Goal: Task Accomplishment & Management: Complete application form

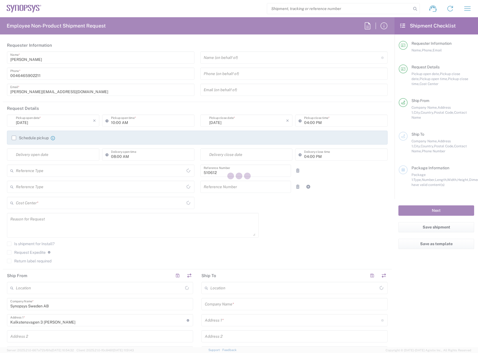
type input "Department"
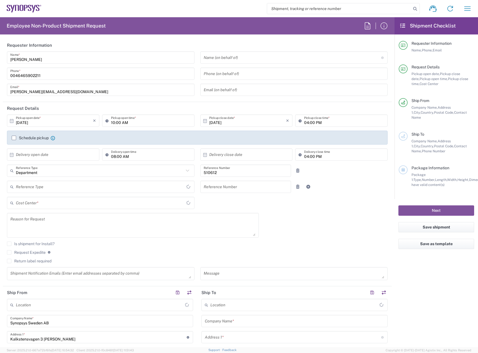
type input "Delivered at Place"
type input "Sweden"
type input "SE80, SDG, HAPS, HW 510612"
type input "Sweden"
type input "Lund SE80"
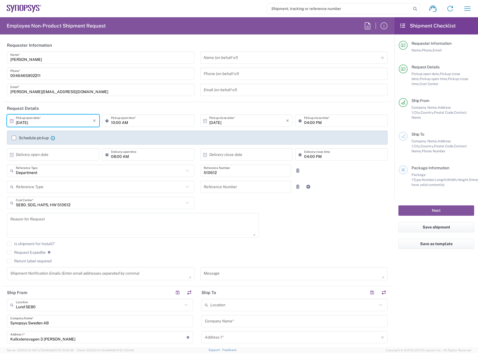
click at [61, 124] on input "10/14/2025" at bounding box center [54, 121] width 77 height 10
click at [55, 163] on span "15" at bounding box center [54, 164] width 8 height 8
type input "10/15/2025"
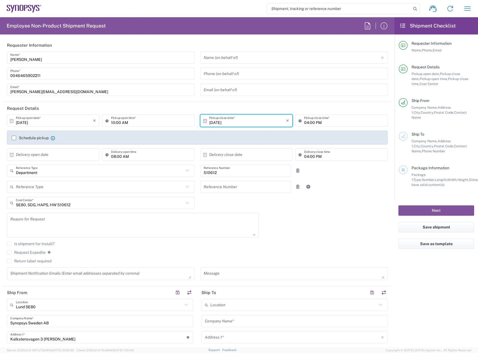
click at [114, 124] on input "10:00 AM" at bounding box center [151, 121] width 80 height 10
click at [113, 124] on input "08:30 AM" at bounding box center [151, 121] width 80 height 10
type input "09:30 AM"
click at [304, 124] on input "04:00 PM" at bounding box center [344, 121] width 80 height 10
type input "03:00 PM"
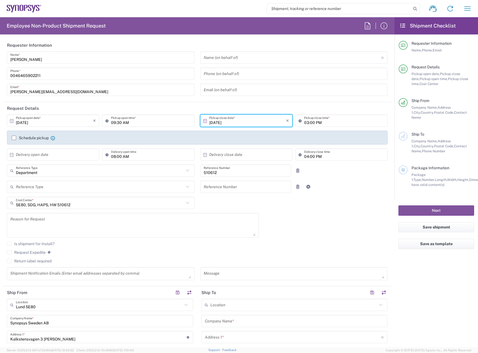
click at [30, 140] on label "Schedule pickup" at bounding box center [30, 138] width 37 height 4
click at [14, 138] on input "Schedule pickup" at bounding box center [14, 138] width 0 height 0
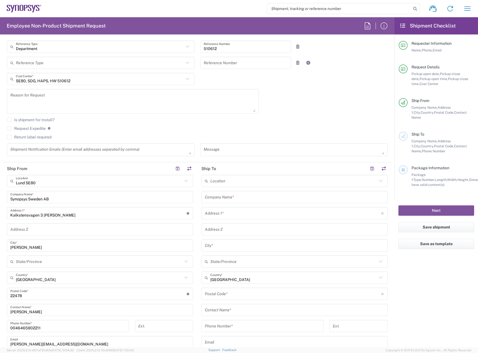
scroll to position [167, 0]
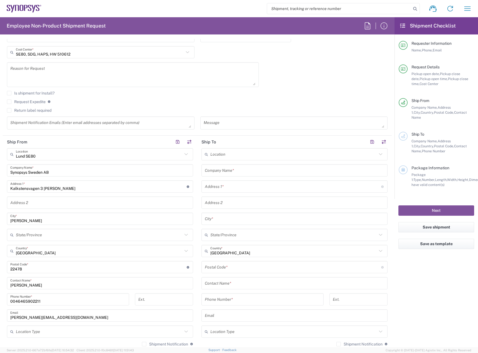
click at [226, 157] on input "text" at bounding box center [293, 155] width 167 height 10
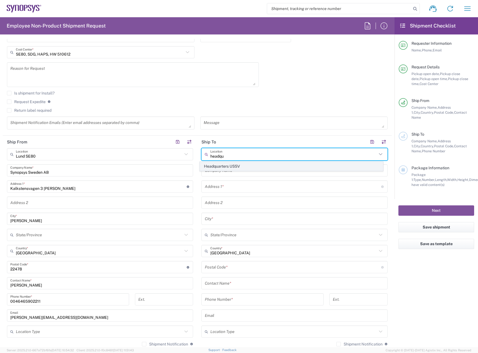
click at [232, 164] on span "Headquarters USSV" at bounding box center [291, 166] width 183 height 9
type input "Headquarters USSV"
type input "Synopsys Headquarters USSV"
type input "675 Almanor Ave"
type input "Sunnyvale"
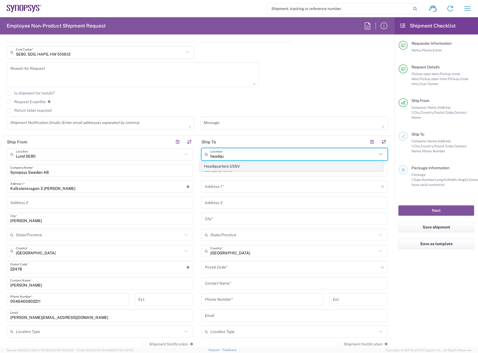
type input "United States"
type input "94085"
type input "6505845000"
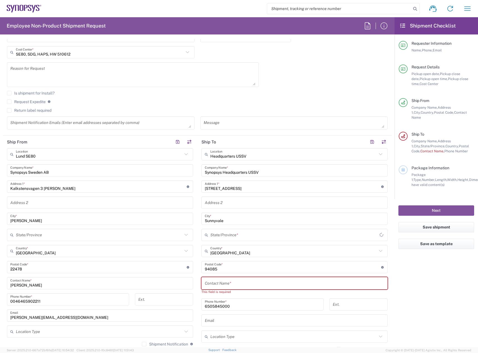
type input "California"
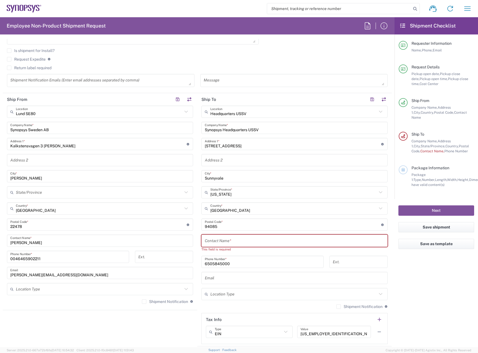
scroll to position [250, 0]
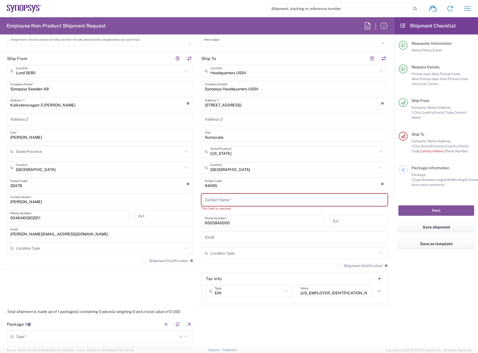
click at [238, 201] on input "text" at bounding box center [294, 200] width 179 height 10
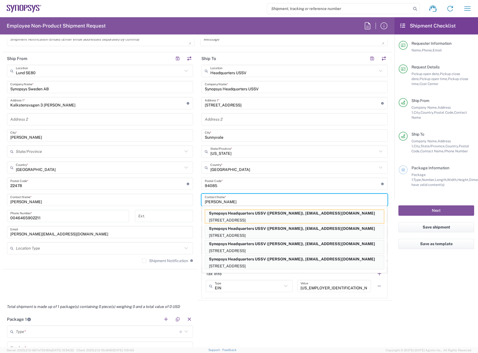
type input "Rajk"
click at [243, 218] on p "675 Almanor Ave, Sunnyvale, CA, 94085, US" at bounding box center [294, 220] width 179 height 7
type input "Rajkumar Methuku"
type input "650.417.1843"
type input "rmethuku@synopsys.com"
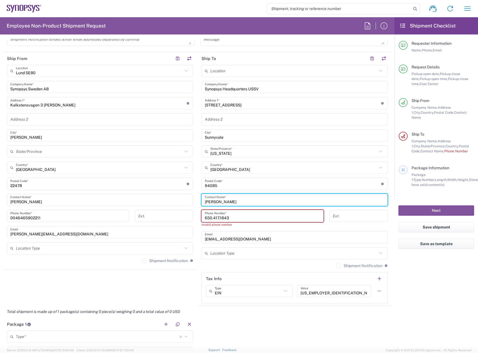
click at [216, 220] on input "650.417.1843" at bounding box center [262, 216] width 115 height 10
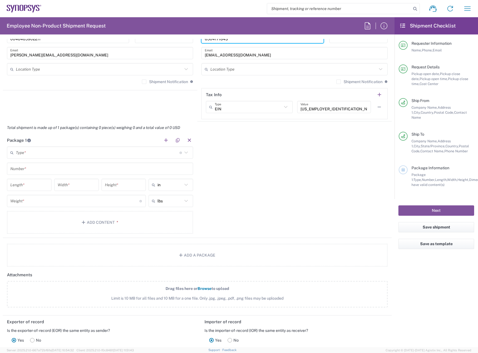
scroll to position [445, 0]
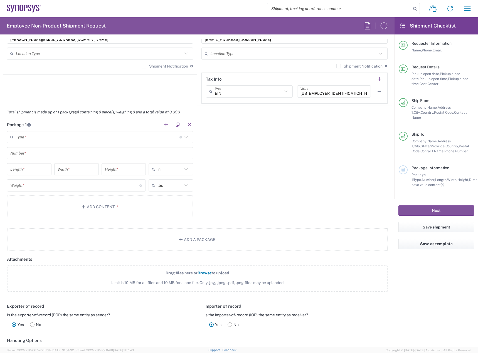
type input "6504171843"
click at [163, 134] on input "text" at bounding box center [98, 137] width 164 height 10
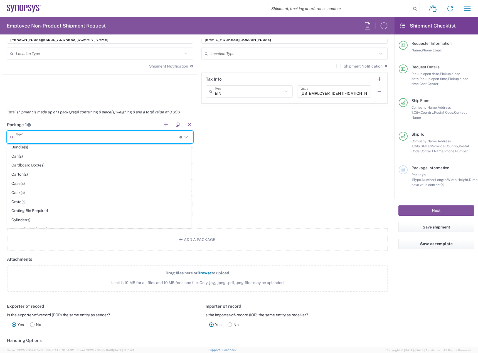
scroll to position [263, 0]
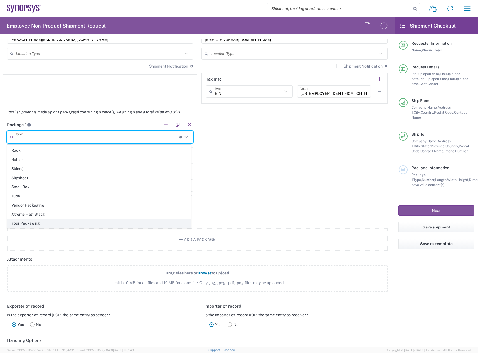
click at [97, 226] on span "Your Packaging" at bounding box center [99, 223] width 183 height 9
type input "Your Packaging"
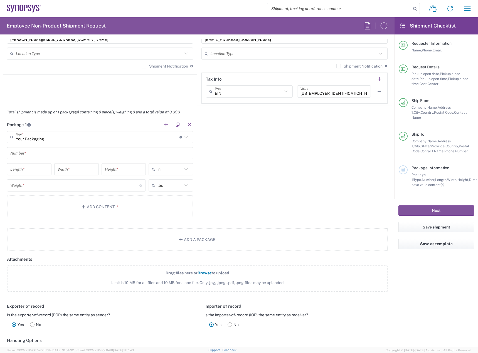
click at [92, 156] on input "text" at bounding box center [99, 154] width 179 height 10
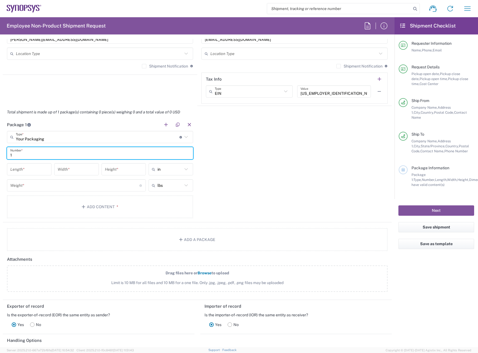
type input "1"
drag, startPoint x: 168, startPoint y: 169, endPoint x: 165, endPoint y: 181, distance: 13.0
click at [168, 169] on input "text" at bounding box center [169, 169] width 25 height 9
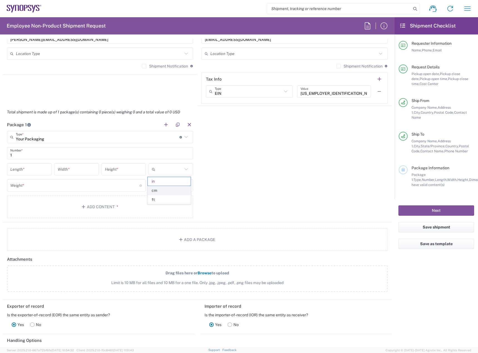
click at [161, 193] on span "cm" at bounding box center [169, 190] width 43 height 9
type input "cm"
click at [165, 186] on input "text" at bounding box center [169, 185] width 25 height 9
click at [163, 204] on span "kgs" at bounding box center [169, 207] width 43 height 9
type input "kgs"
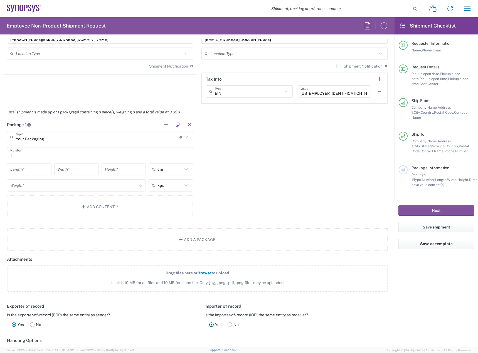
click at [23, 170] on input "number" at bounding box center [29, 170] width 38 height 10
type input "41"
type input "30"
click at [42, 188] on input "number" at bounding box center [74, 186] width 129 height 10
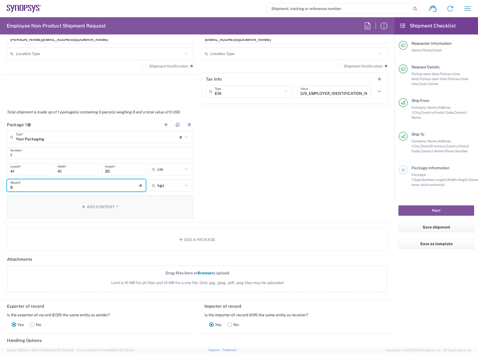
type input "9"
click at [70, 202] on button "Add Content *" at bounding box center [100, 207] width 186 height 23
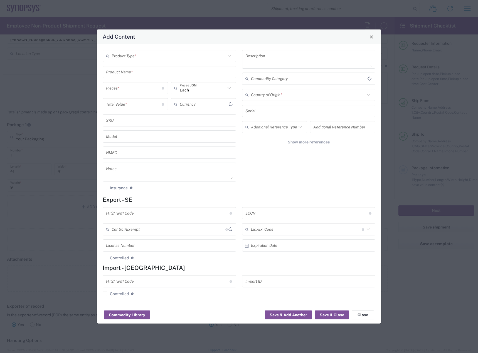
type input "US Dollar"
click at [153, 62] on div "Product Type *" at bounding box center [170, 56] width 134 height 12
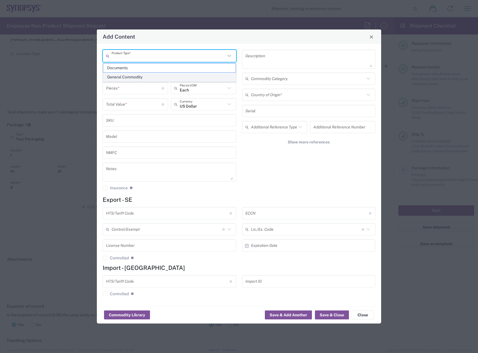
click at [141, 80] on span "General Commodity" at bounding box center [169, 77] width 132 height 9
type input "General Commodity"
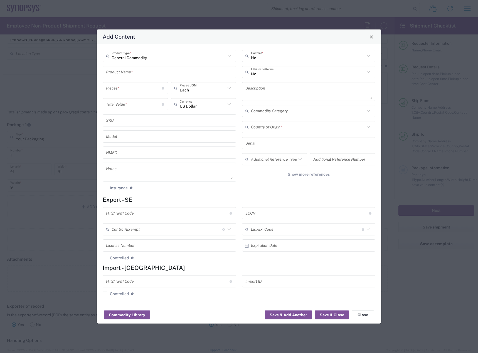
click at [140, 73] on input "text" at bounding box center [169, 72] width 127 height 10
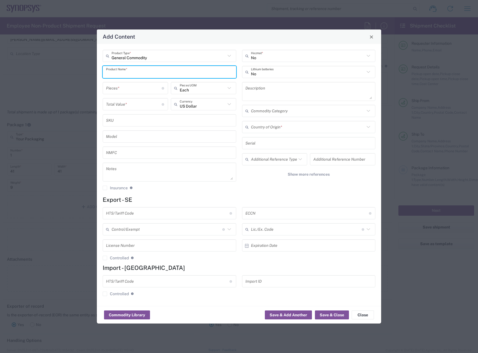
paste input "HT3EXT_ADPTR_HT4"
type input "HT3EXT_ADPTR_HT4"
click at [116, 85] on input "number" at bounding box center [134, 88] width 56 height 10
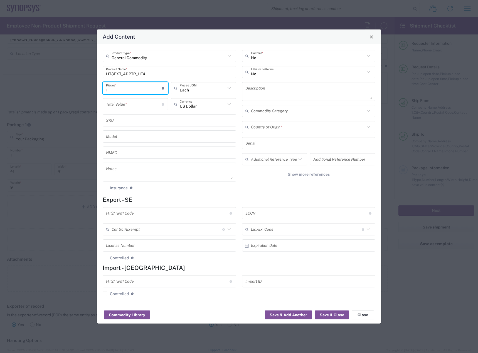
type input "1"
click at [135, 102] on input "number" at bounding box center [134, 105] width 56 height 10
type input "350"
click at [138, 87] on input "1" at bounding box center [134, 88] width 56 height 10
type input "12"
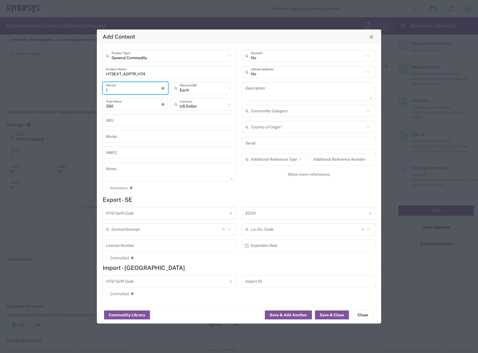
type input "4200"
type input "12"
click at [314, 129] on input "text" at bounding box center [308, 127] width 114 height 10
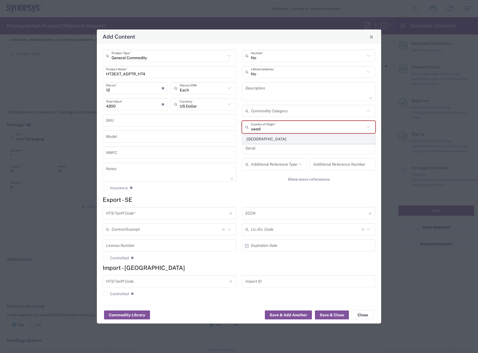
click at [301, 140] on span "Sweden" at bounding box center [309, 139] width 132 height 9
type input "Sweden"
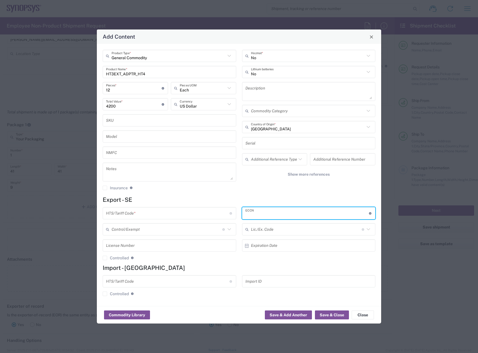
click at [280, 209] on input "text" at bounding box center [307, 214] width 124 height 10
type input "EAR99"
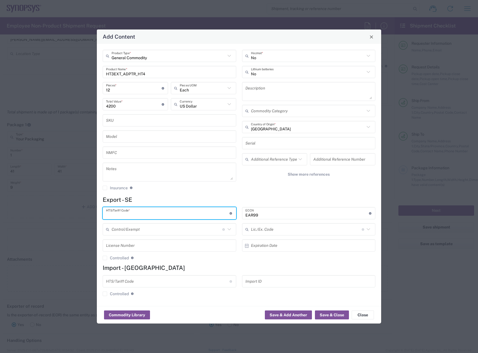
click at [168, 215] on input "text" at bounding box center [168, 214] width 124 height 10
paste input "8534.00.1900"
click at [107, 214] on input "8534.00.1900" at bounding box center [168, 214] width 124 height 10
type input "8534.00.1900"
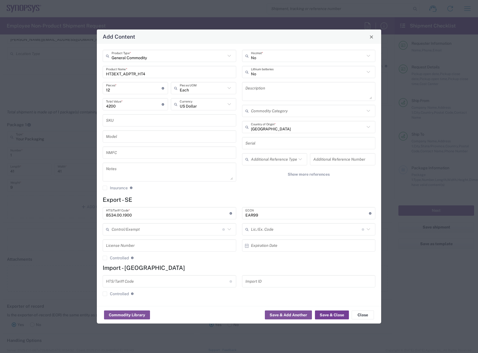
click at [331, 316] on button "Save & Close" at bounding box center [332, 315] width 34 height 9
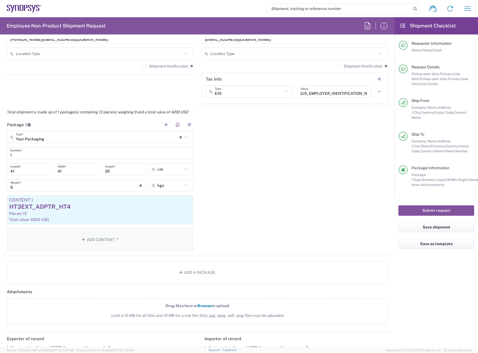
click at [149, 233] on button "Add Content *" at bounding box center [100, 239] width 186 height 23
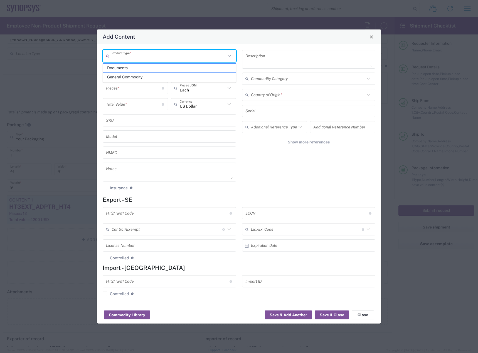
click at [193, 56] on input "text" at bounding box center [169, 56] width 114 height 10
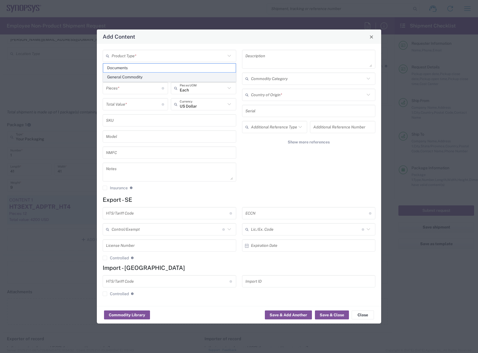
click at [179, 76] on span "General Commodity" at bounding box center [169, 77] width 132 height 9
type input "General Commodity"
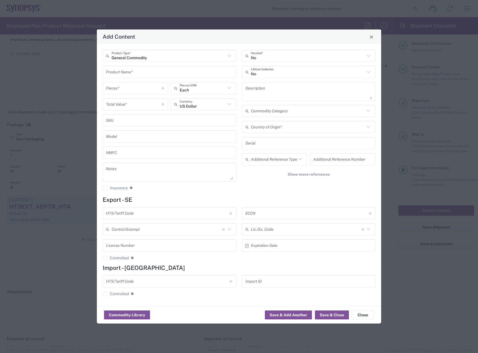
click at [138, 72] on input "text" at bounding box center [169, 72] width 127 height 10
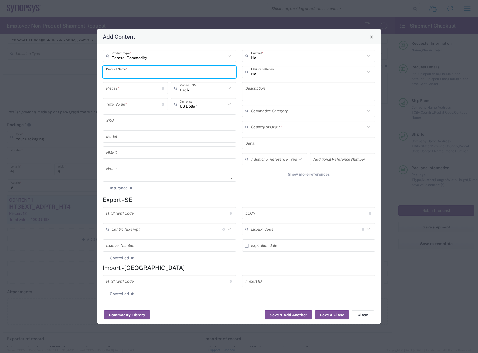
paste input "AC/DC DESKTOP ADAPTER 5V-20V 60W"
type input "AC/DC DESKTOP ADAPTER 5V-20V 60W"
click at [135, 89] on input "number" at bounding box center [134, 88] width 56 height 10
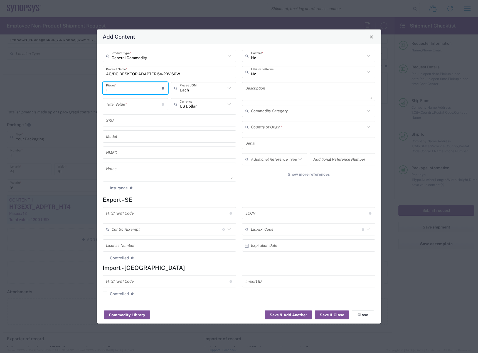
type input "1"
click at [126, 107] on input "number" at bounding box center [134, 105] width 56 height 10
type input "35"
click at [132, 90] on input "1" at bounding box center [134, 88] width 56 height 10
click at [140, 92] on input "1" at bounding box center [134, 88] width 56 height 10
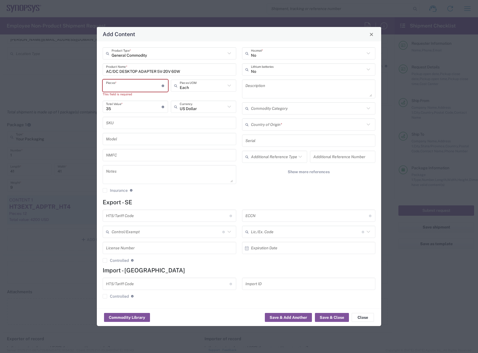
type input "8"
type input "280"
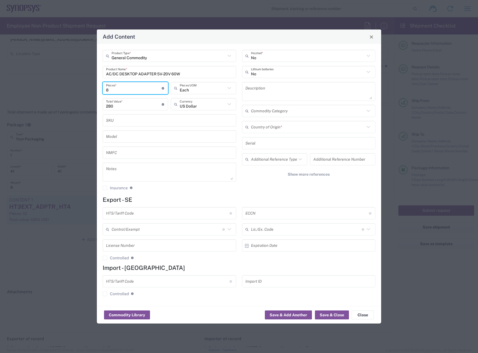
type input "8"
click at [141, 213] on input "text" at bounding box center [168, 214] width 124 height 10
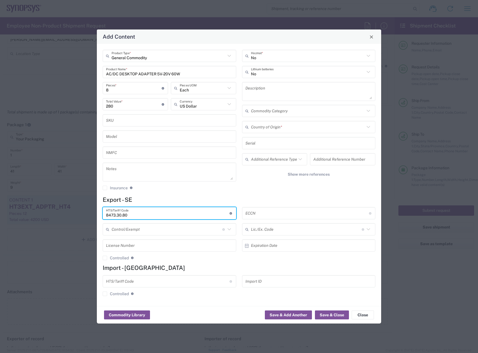
drag, startPoint x: 147, startPoint y: 214, endPoint x: 84, endPoint y: 213, distance: 63.2
click at [84, 213] on div "Add Content General Commodity Product Type * AC/DC DESKTOP ADAPTER 5V-20V 60W P…" at bounding box center [239, 176] width 478 height 353
type input "8473.30.80"
click at [270, 213] on input "text" at bounding box center [307, 214] width 124 height 10
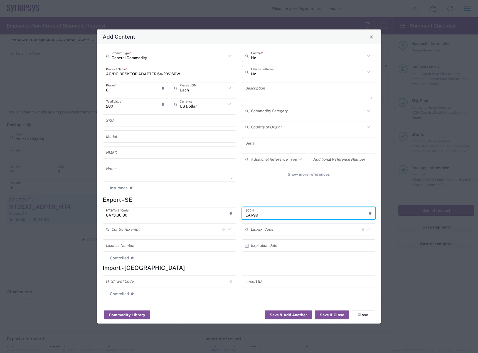
type input "EAR99"
click at [290, 119] on div "No Hazmat * No Lithium batteries Description Commodity Category Country of Orig…" at bounding box center [308, 122] width 139 height 145
click at [292, 133] on div "Country of Origin *" at bounding box center [309, 127] width 134 height 12
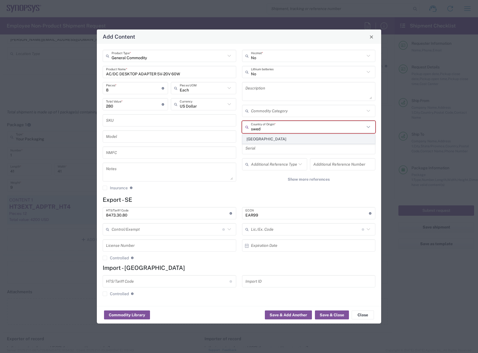
click at [284, 139] on span "Sweden" at bounding box center [309, 139] width 132 height 9
type input "Sweden"
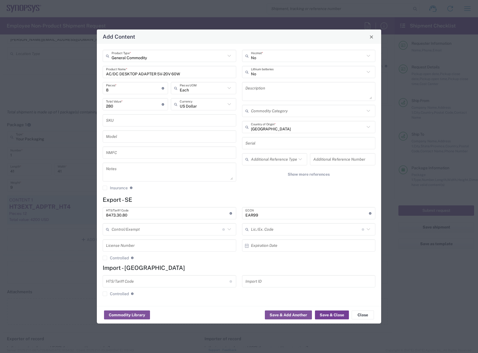
click at [324, 315] on button "Save & Close" at bounding box center [332, 315] width 34 height 9
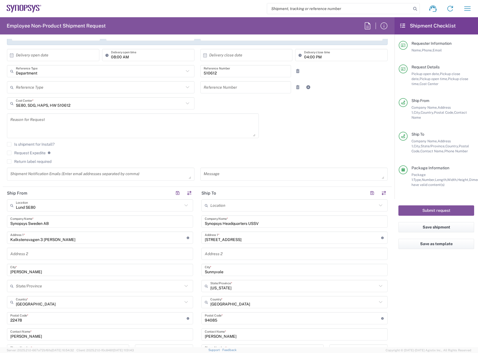
scroll to position [223, 0]
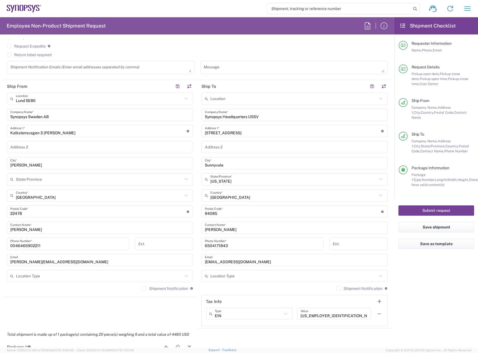
click at [433, 208] on button "Submit request" at bounding box center [436, 211] width 76 height 10
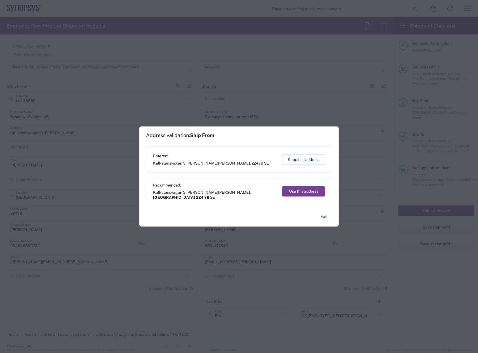
click at [319, 192] on button "Use this address" at bounding box center [303, 191] width 43 height 10
type input "Skåne län"
type input "224 78"
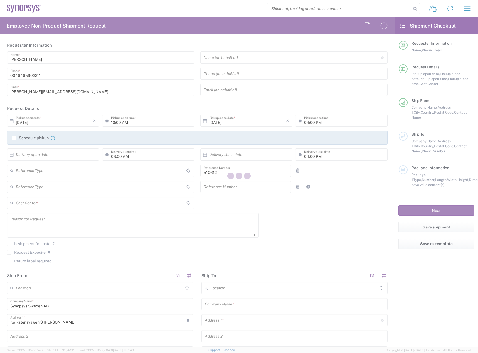
type input "Department"
type input "Delivered at Place"
type input "SE80, SDG, HAPS, HW 510612"
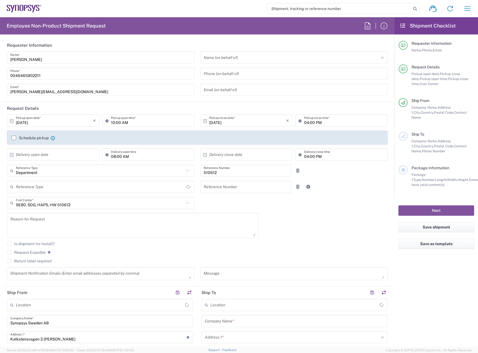
type input "Sweden"
type input "Lund SE80"
click at [26, 123] on input "10/14/2025" at bounding box center [54, 121] width 77 height 10
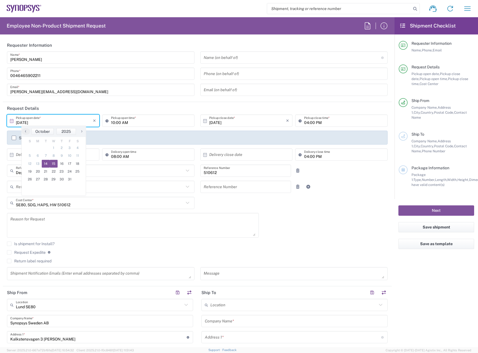
click at [57, 165] on span "15" at bounding box center [54, 164] width 8 height 8
type input "10/15/2025"
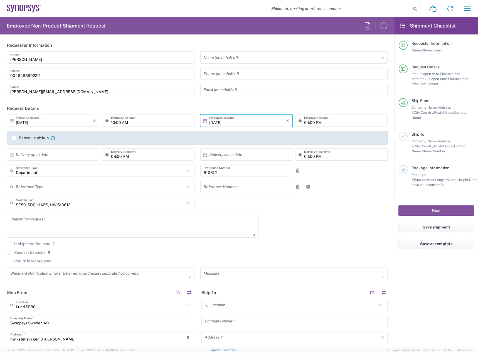
click at [113, 125] on input "10:00 AM" at bounding box center [151, 121] width 80 height 10
type input "09:30 AM"
click at [304, 122] on input "04:00 PM" at bounding box center [344, 121] width 80 height 10
type input "03:00 PM"
click at [38, 137] on label "Schedule pickup" at bounding box center [30, 138] width 37 height 4
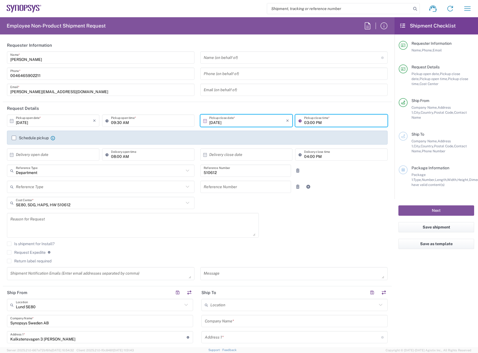
click at [14, 138] on input "Schedule pickup" at bounding box center [14, 138] width 0 height 0
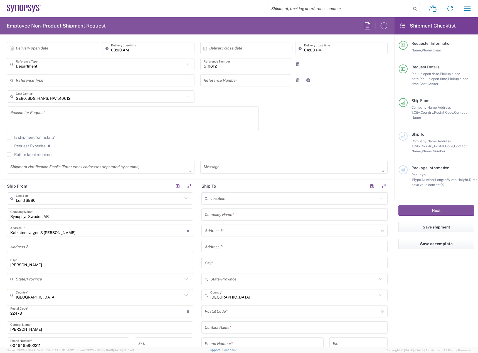
scroll to position [139, 0]
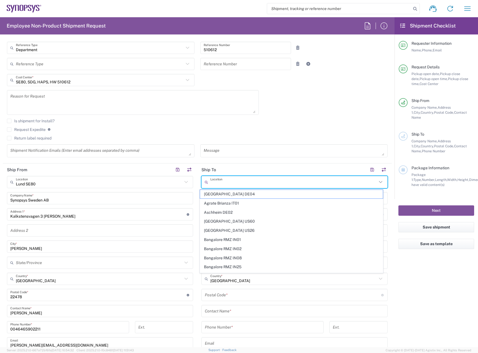
click at [243, 180] on input "text" at bounding box center [293, 182] width 167 height 10
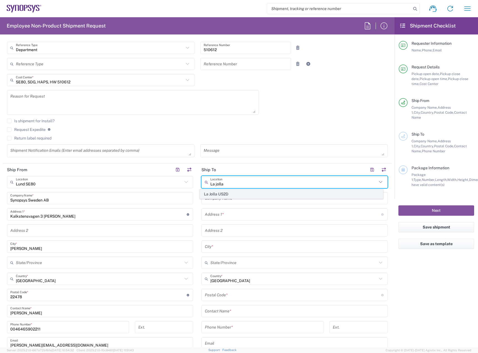
click at [235, 195] on span "La Jolla US2D" at bounding box center [291, 194] width 183 height 9
type input "La Jolla US2D"
type input "Synopsys Inc"
type input "7469 Draper Ave"
type input "La Jolla"
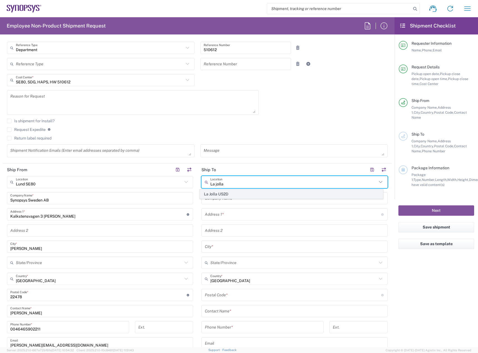
type input "United States"
type input "92037"
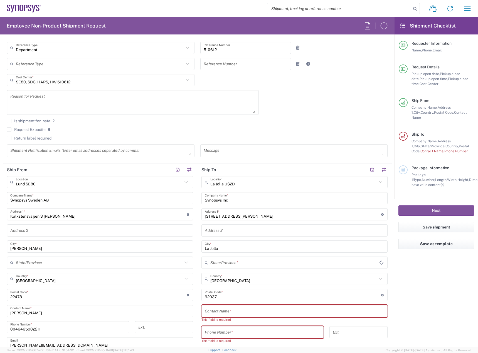
scroll to position [278, 0]
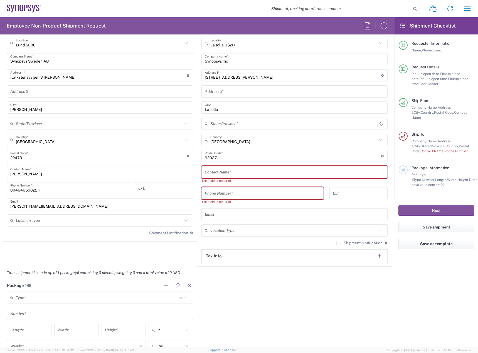
type input "California"
click at [252, 170] on input "text" at bounding box center [294, 172] width 179 height 10
click at [236, 168] on input "text" at bounding box center [294, 172] width 179 height 10
paste input "Jose Roman Hernandez"
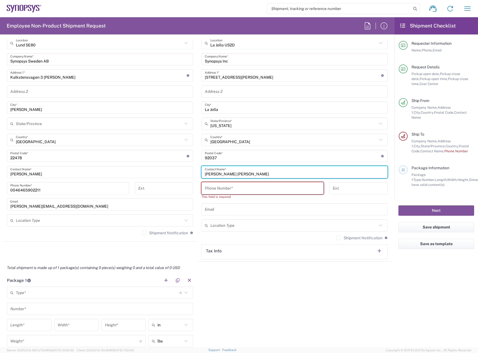
type input "Jose Roman Hernandez"
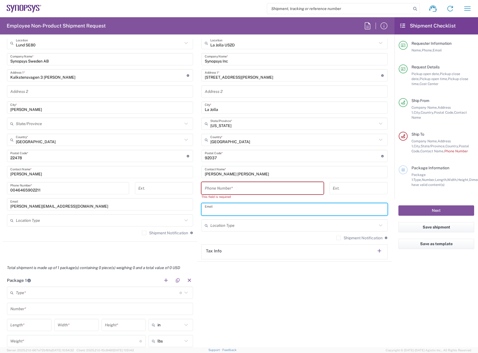
click at [216, 206] on input "text" at bounding box center [294, 210] width 179 height 10
paste input "rjose@synopsys.com"
type input "rjose@synopsys.com"
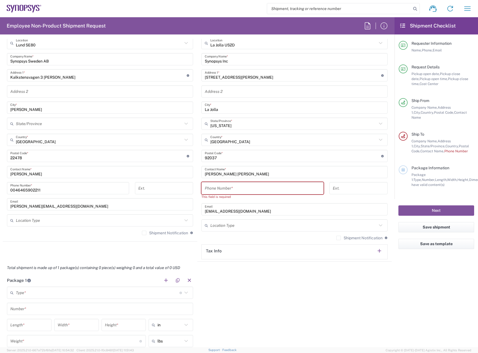
click at [232, 184] on input "tel" at bounding box center [262, 189] width 115 height 10
paste input "+1.650.584.5000"
click at [225, 189] on input "+1.650.584.5000" at bounding box center [262, 189] width 115 height 10
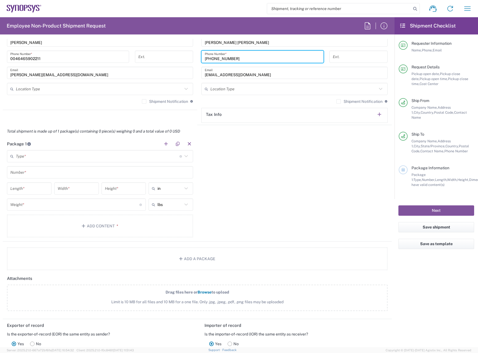
scroll to position [417, 0]
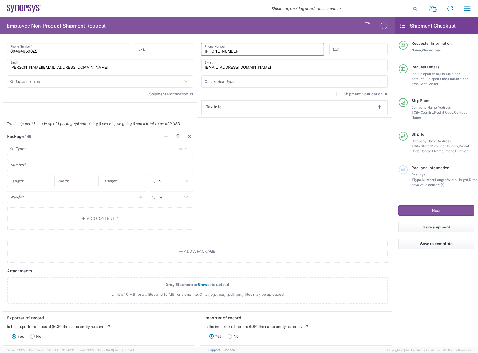
type input "+16505845000"
click at [115, 155] on main "Type * Material used to package goods Bale(s) Basket(s) Bolt(s) Bottle(s) Bucke…" at bounding box center [100, 187] width 194 height 89
click at [115, 152] on input "text" at bounding box center [98, 149] width 164 height 10
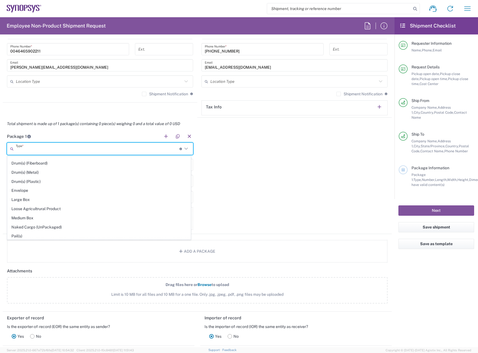
scroll to position [263, 0]
click at [74, 235] on span "Your Packaging" at bounding box center [99, 235] width 183 height 9
type input "Your Packaging"
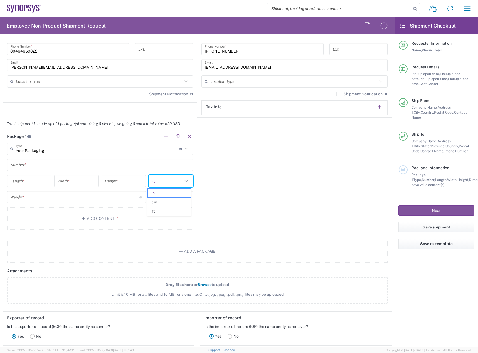
click at [168, 184] on input "text" at bounding box center [169, 181] width 25 height 9
click at [159, 200] on span "cm" at bounding box center [169, 202] width 43 height 9
type input "cm"
click at [162, 199] on input "text" at bounding box center [169, 197] width 25 height 9
click at [159, 221] on span "kgs" at bounding box center [169, 218] width 43 height 9
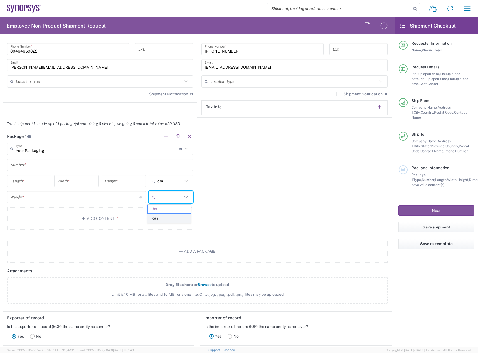
type input "kgs"
click at [117, 171] on div "Number *" at bounding box center [100, 165] width 186 height 12
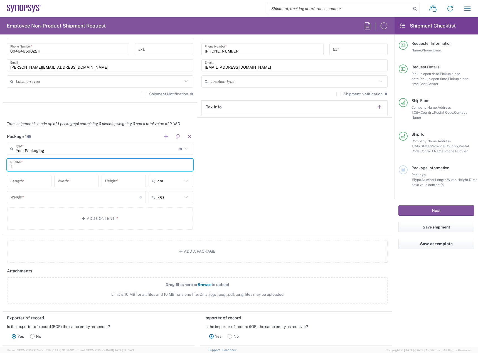
type input "1"
click at [32, 183] on input "number" at bounding box center [29, 181] width 38 height 10
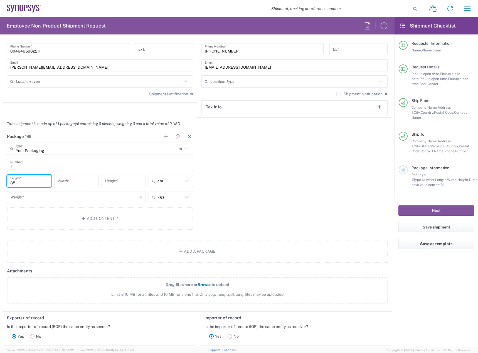
type input "38"
type input "3"
type input "27.5"
type input "14"
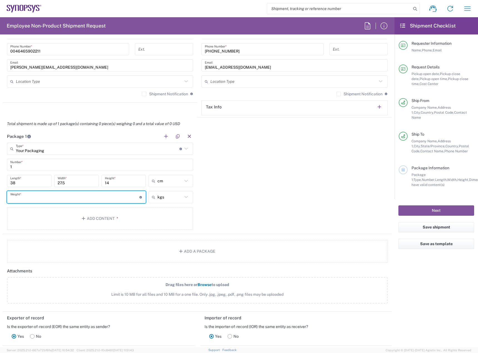
drag, startPoint x: 50, startPoint y: 200, endPoint x: 51, endPoint y: 193, distance: 7.1
click at [51, 193] on input "number" at bounding box center [74, 197] width 129 height 10
type input "1.5"
click at [77, 214] on button "Add Content *" at bounding box center [100, 218] width 186 height 23
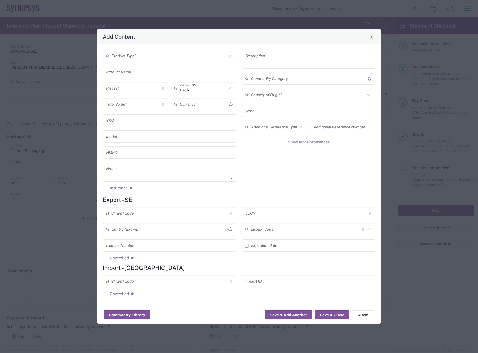
type input "US Dollar"
click at [139, 57] on input "text" at bounding box center [169, 56] width 114 height 10
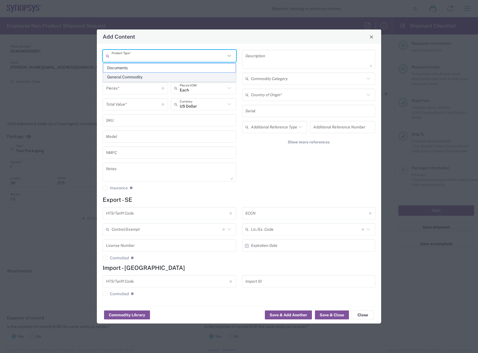
click at [139, 78] on span "General Commodity" at bounding box center [169, 77] width 132 height 9
type input "General Commodity"
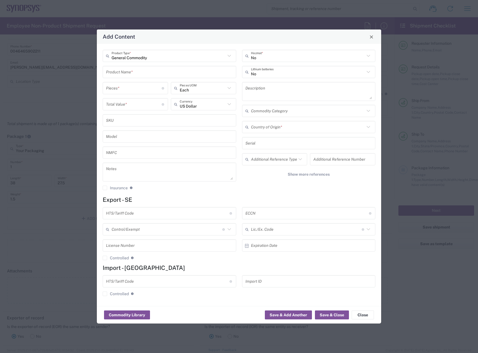
click at [139, 73] on input "text" at bounding box center [169, 72] width 127 height 10
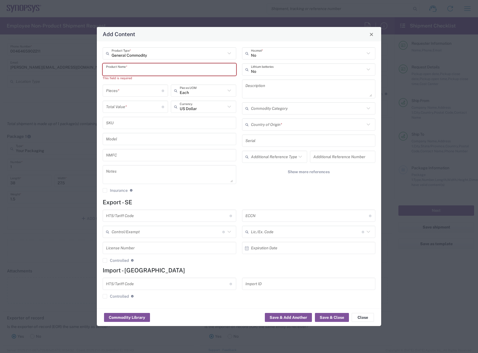
click at [160, 67] on input "text" at bounding box center [169, 70] width 127 height 10
paste input "AC/DC DESKTOP ADAPTER 5V-20V 60W"
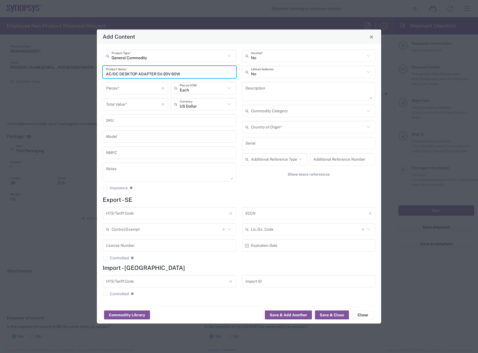
click at [114, 74] on input "AC/DC DESKTOP ADAPTER 5V-20V 60W" at bounding box center [169, 72] width 127 height 10
type input "AC/DC DESKTOP ADAPTER 5V-20V 60W"
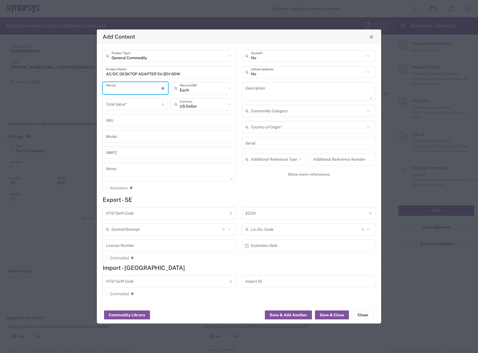
click at [118, 87] on input "number" at bounding box center [134, 88] width 56 height 10
type input "2"
type input "1"
click at [129, 102] on input "number" at bounding box center [134, 105] width 56 height 10
type input "35"
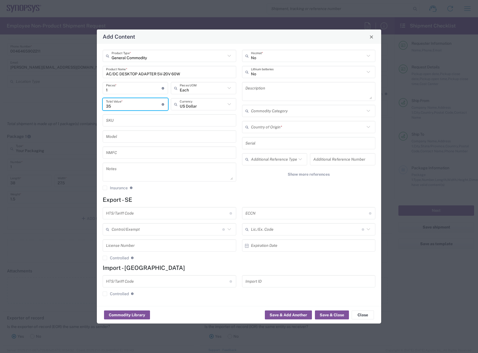
click at [311, 122] on div "Country of Origin *" at bounding box center [309, 127] width 134 height 12
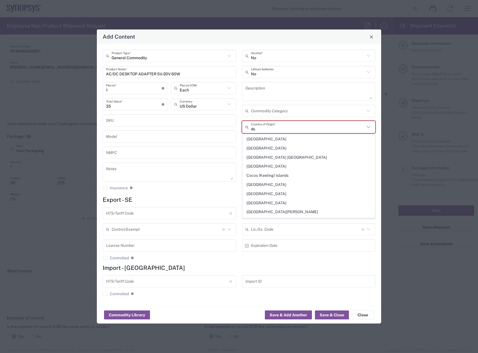
type input "d"
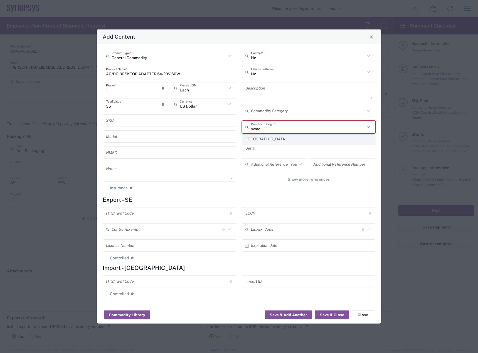
click at [290, 142] on span "Sweden" at bounding box center [309, 139] width 132 height 9
type input "Sweden"
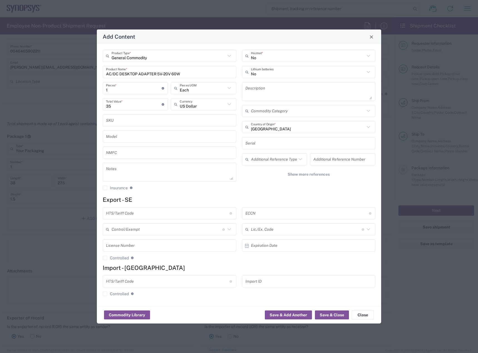
click at [275, 211] on input "text" at bounding box center [307, 214] width 124 height 10
type input "EAR99"
click at [160, 218] on input "text" at bounding box center [168, 214] width 124 height 10
paste input "8473.30.80"
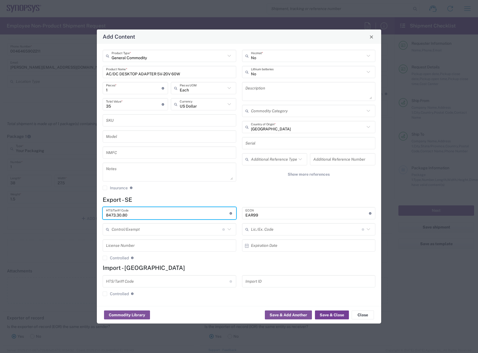
type input "8473.30.80"
click at [335, 312] on button "Save & Close" at bounding box center [332, 315] width 34 height 9
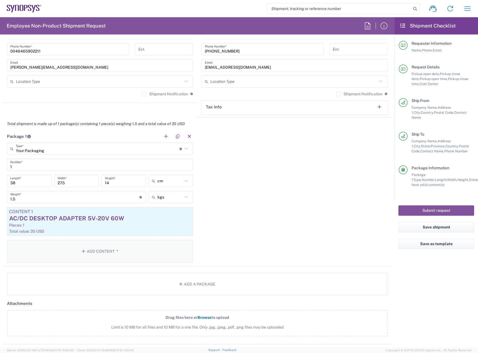
click at [153, 249] on button "Add Content *" at bounding box center [100, 251] width 186 height 23
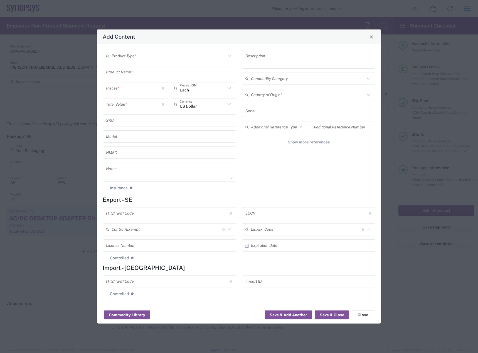
click at [170, 56] on input "text" at bounding box center [169, 56] width 114 height 10
click at [169, 77] on span "General Commodity" at bounding box center [169, 77] width 132 height 9
type input "General Commodity"
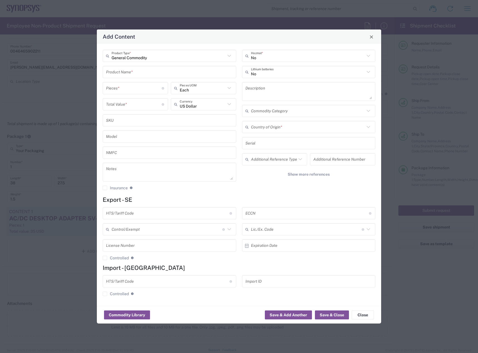
click at [147, 72] on input "text" at bounding box center [169, 72] width 127 height 10
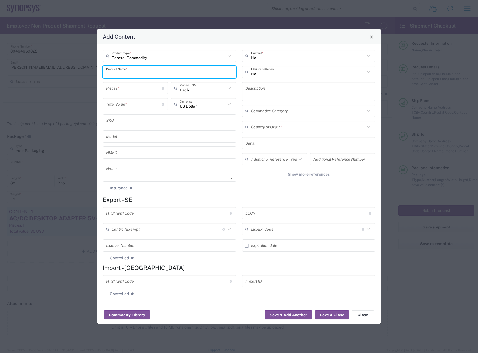
paste input "HT3EXT_ADPTR_HT4"
type input "HT3EXT_ADPTR_HT4"
click at [142, 85] on input "number" at bounding box center [134, 88] width 56 height 10
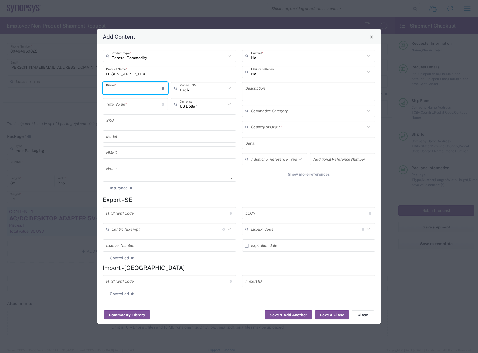
type input "2"
type input "1"
click at [149, 103] on input "number" at bounding box center [134, 105] width 56 height 10
type input "350"
click at [144, 92] on input "1" at bounding box center [134, 88] width 56 height 10
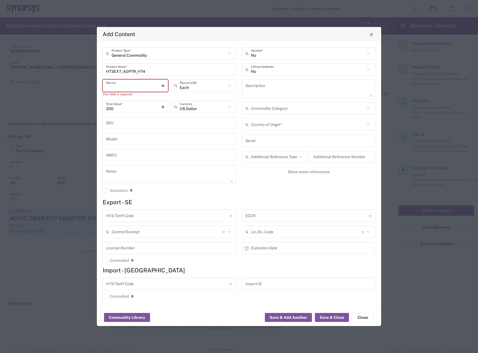
type input "2"
type input "700"
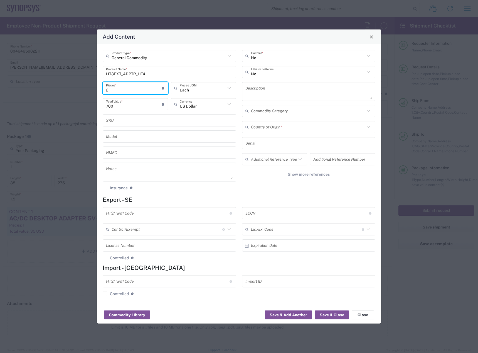
type input "2"
click at [294, 127] on input "text" at bounding box center [308, 127] width 114 height 10
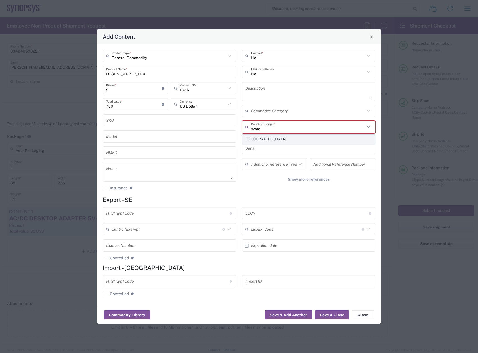
click at [279, 139] on span "Sweden" at bounding box center [309, 139] width 132 height 9
type input "Sweden"
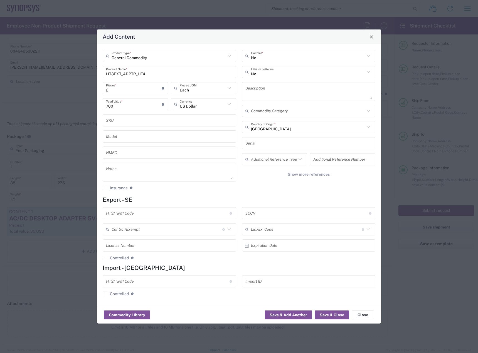
click at [196, 212] on input "text" at bounding box center [168, 214] width 124 height 10
click at [253, 213] on input "text" at bounding box center [307, 214] width 124 height 10
type input "EAR99"
click at [180, 210] on input "text" at bounding box center [168, 214] width 124 height 10
click at [172, 211] on input "text" at bounding box center [168, 214] width 124 height 10
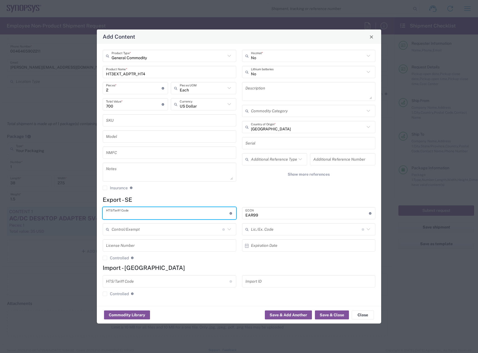
paste input "8534.00.1900"
type input "8534.00.1900"
click at [325, 313] on button "Save & Close" at bounding box center [332, 315] width 34 height 9
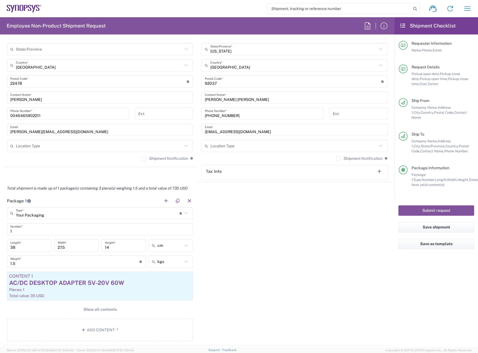
scroll to position [362, 0]
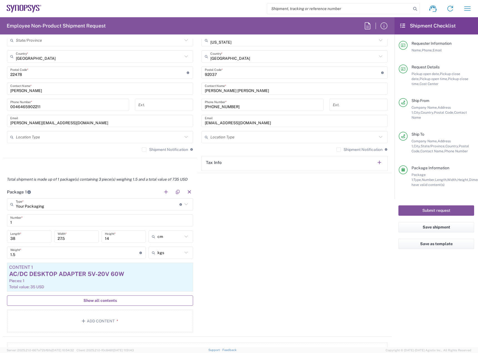
click at [110, 303] on span "Show all contents" at bounding box center [99, 300] width 33 height 5
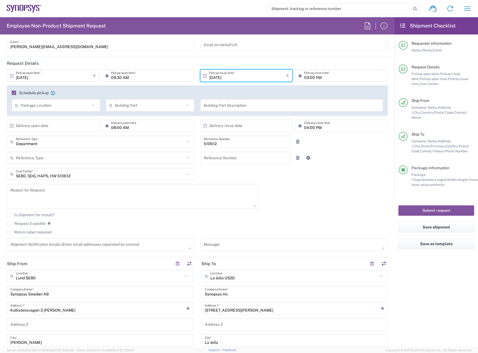
scroll to position [0, 0]
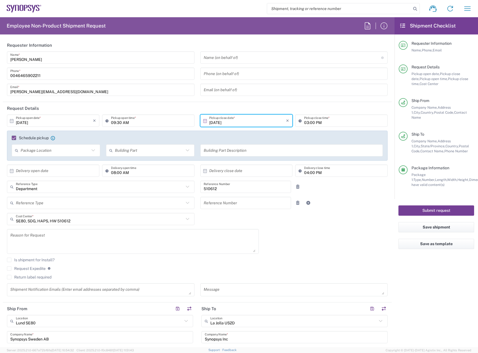
click at [413, 206] on button "Submit request" at bounding box center [436, 211] width 76 height 10
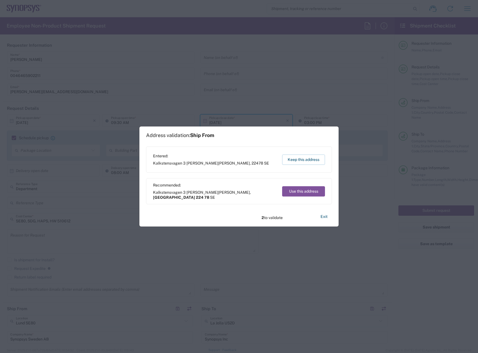
click at [309, 198] on div "Recommended: Kalkstensvagen 3 Lund Lund , Skåne län 224 78 SE Use this address" at bounding box center [239, 191] width 186 height 26
click at [306, 192] on button "Use this address" at bounding box center [303, 191] width 43 height 10
type input "Skåne län"
type input "224 78"
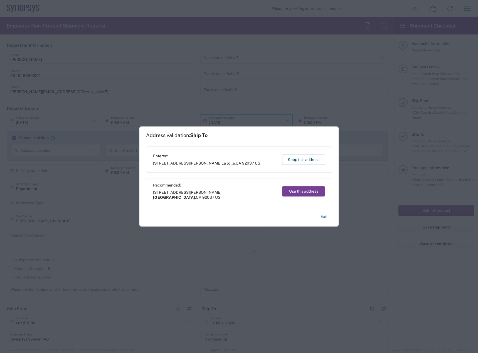
type input "San Diego"
